Goal: Transaction & Acquisition: Purchase product/service

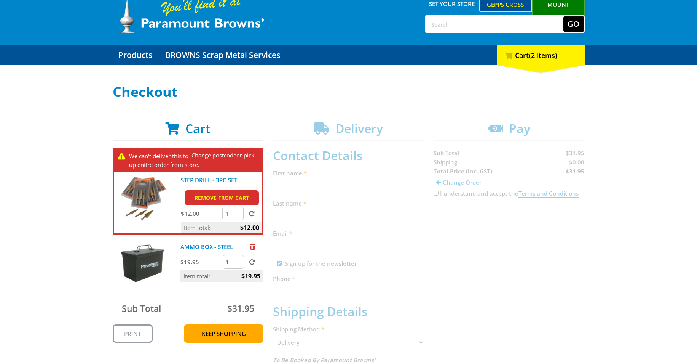
scroll to position [37, 0]
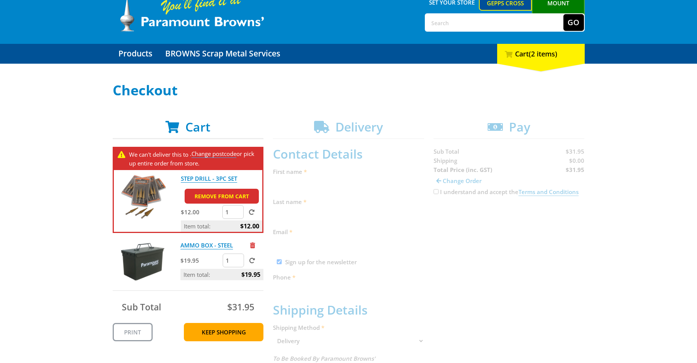
click at [228, 155] on link "Change postcode" at bounding box center [214, 154] width 45 height 8
click at [229, 153] on link "Change postcode" at bounding box center [214, 154] width 45 height 8
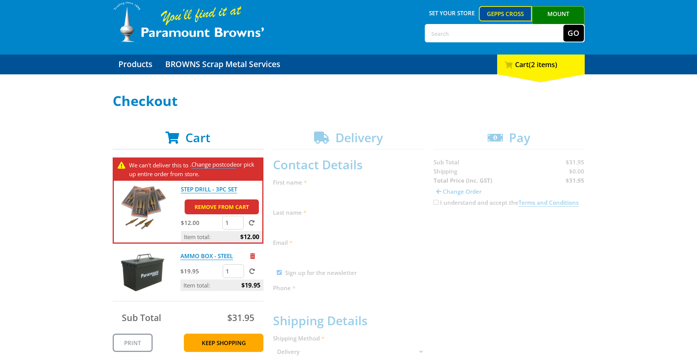
scroll to position [24, 0]
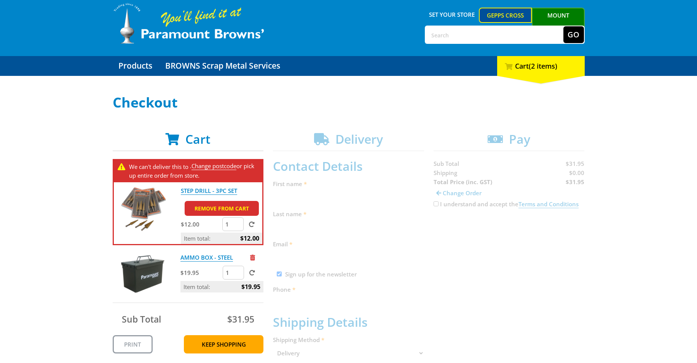
click at [227, 157] on section "Cart We can't deliver this to . Change postcode or pick up entire order from st…" at bounding box center [188, 242] width 151 height 221
click at [227, 166] on link "Change postcode" at bounding box center [214, 166] width 45 height 8
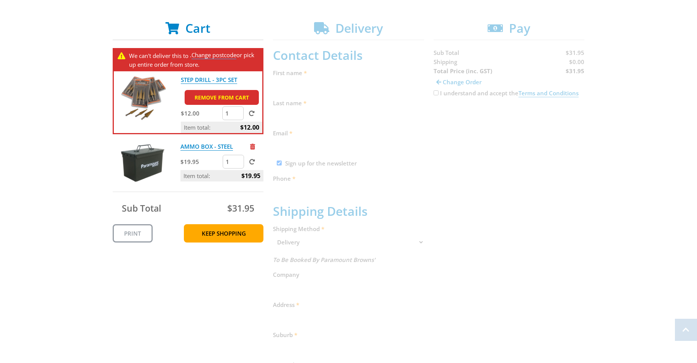
scroll to position [138, 0]
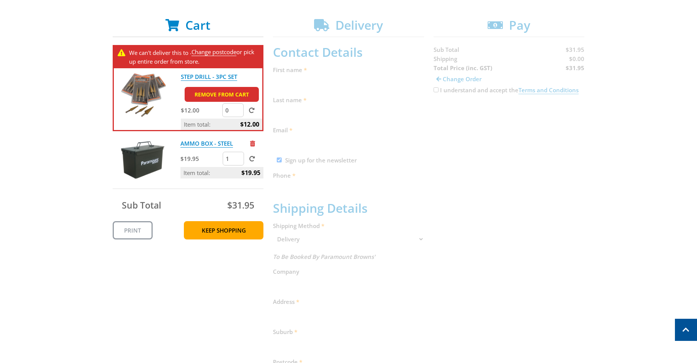
type input "0"
click at [236, 112] on input "0" at bounding box center [232, 110] width 21 height 14
click at [268, 106] on div "Cart We can't deliver this to . Change postcode or pick up entire order from st…" at bounding box center [349, 257] width 472 height 479
click at [360, 139] on div "Cart We can't deliver this to . Change postcode or pick up entire order from st…" at bounding box center [349, 257] width 472 height 479
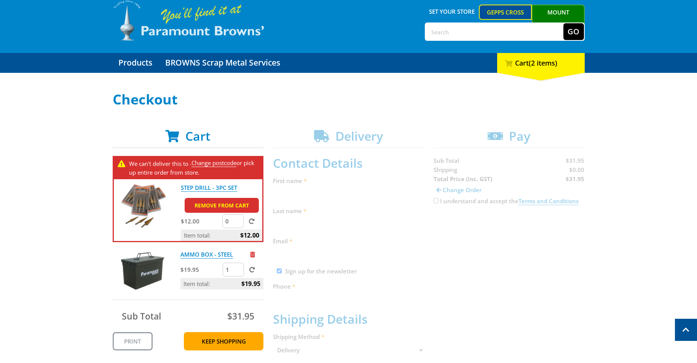
scroll to position [17, 0]
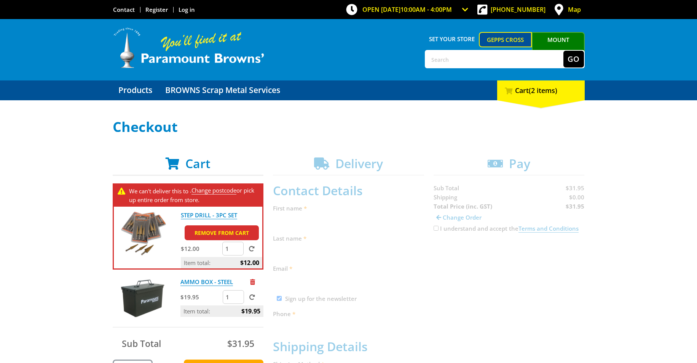
scroll to position [50, 0]
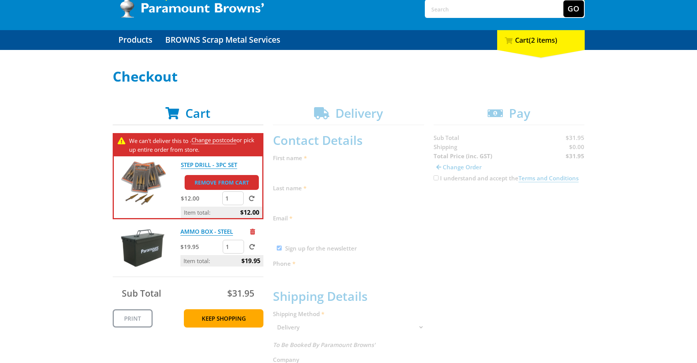
click at [223, 183] on link "Remove from cart" at bounding box center [222, 182] width 74 height 15
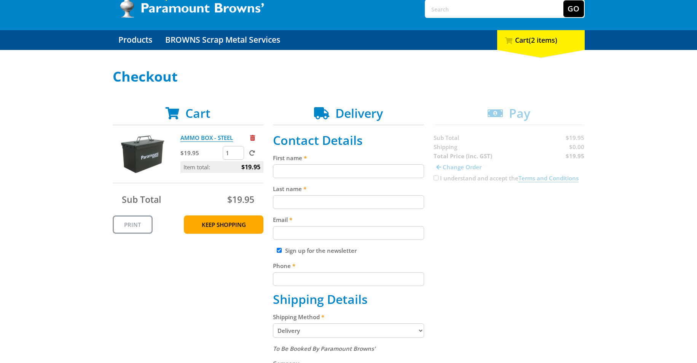
scroll to position [80, 0]
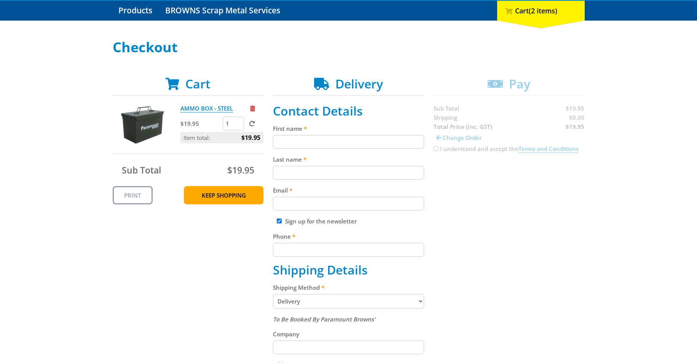
click at [287, 141] on input "First name" at bounding box center [348, 142] width 151 height 14
type input "noah"
click at [298, 173] on input "Last name" at bounding box center [348, 173] width 151 height 14
type input "grant"
click at [299, 201] on input "Email" at bounding box center [348, 204] width 151 height 14
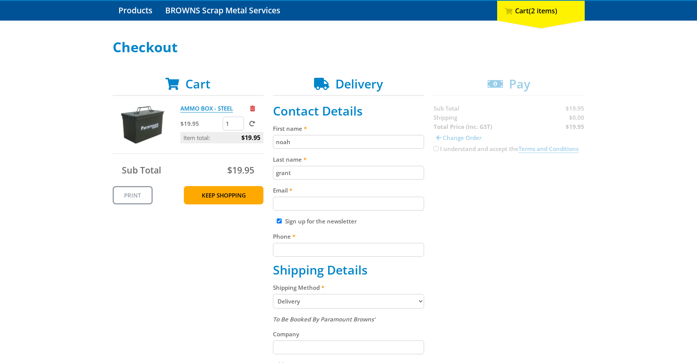
click at [277, 222] on input "Sign up for the newsletter" at bounding box center [279, 220] width 5 height 5
checkbox input "false"
click at [290, 199] on input "Email" at bounding box center [348, 204] width 151 height 14
type input "noahwgrant@icloud.com"
click at [301, 248] on input "Phone" at bounding box center [348, 250] width 151 height 14
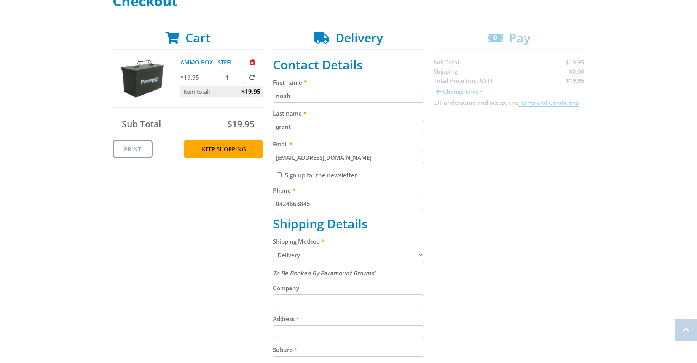
scroll to position [129, 0]
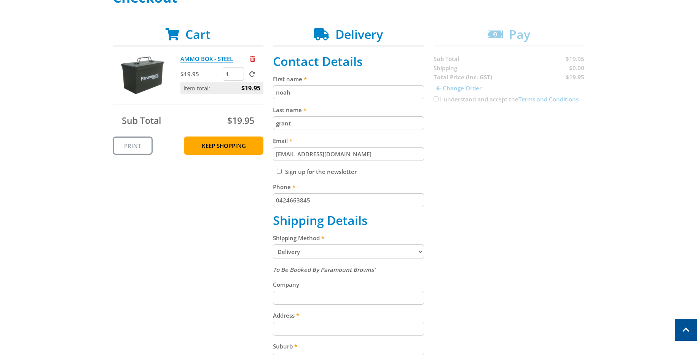
type input "0424663845"
click at [304, 252] on select "Pickup from Gepps Cross Delivery" at bounding box center [348, 251] width 151 height 14
click at [273, 244] on select "Pickup from Gepps Cross Delivery" at bounding box center [348, 251] width 151 height 14
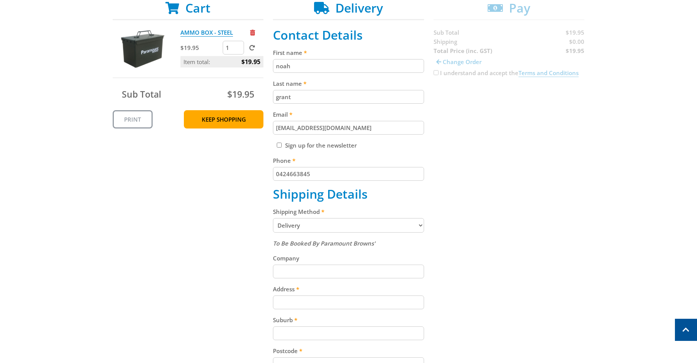
scroll to position [0, 0]
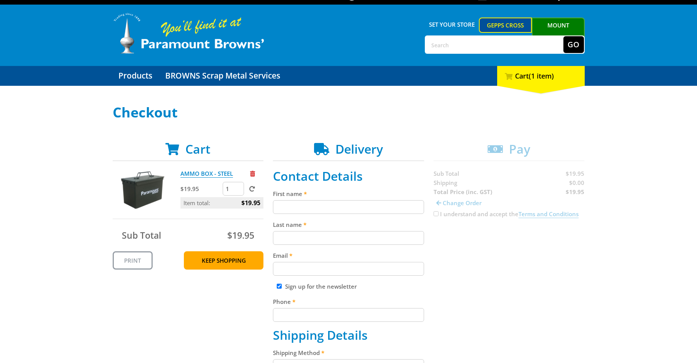
scroll to position [17, 0]
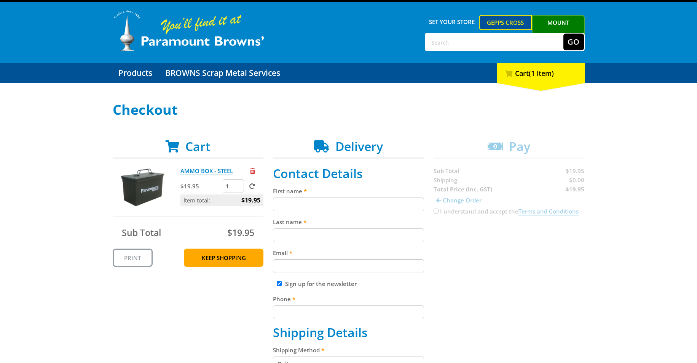
click at [138, 190] on img at bounding box center [143, 189] width 46 height 46
click at [194, 171] on link "AMMO BOX - STEEL" at bounding box center [207, 171] width 53 height 8
